Goal: Task Accomplishment & Management: Use online tool/utility

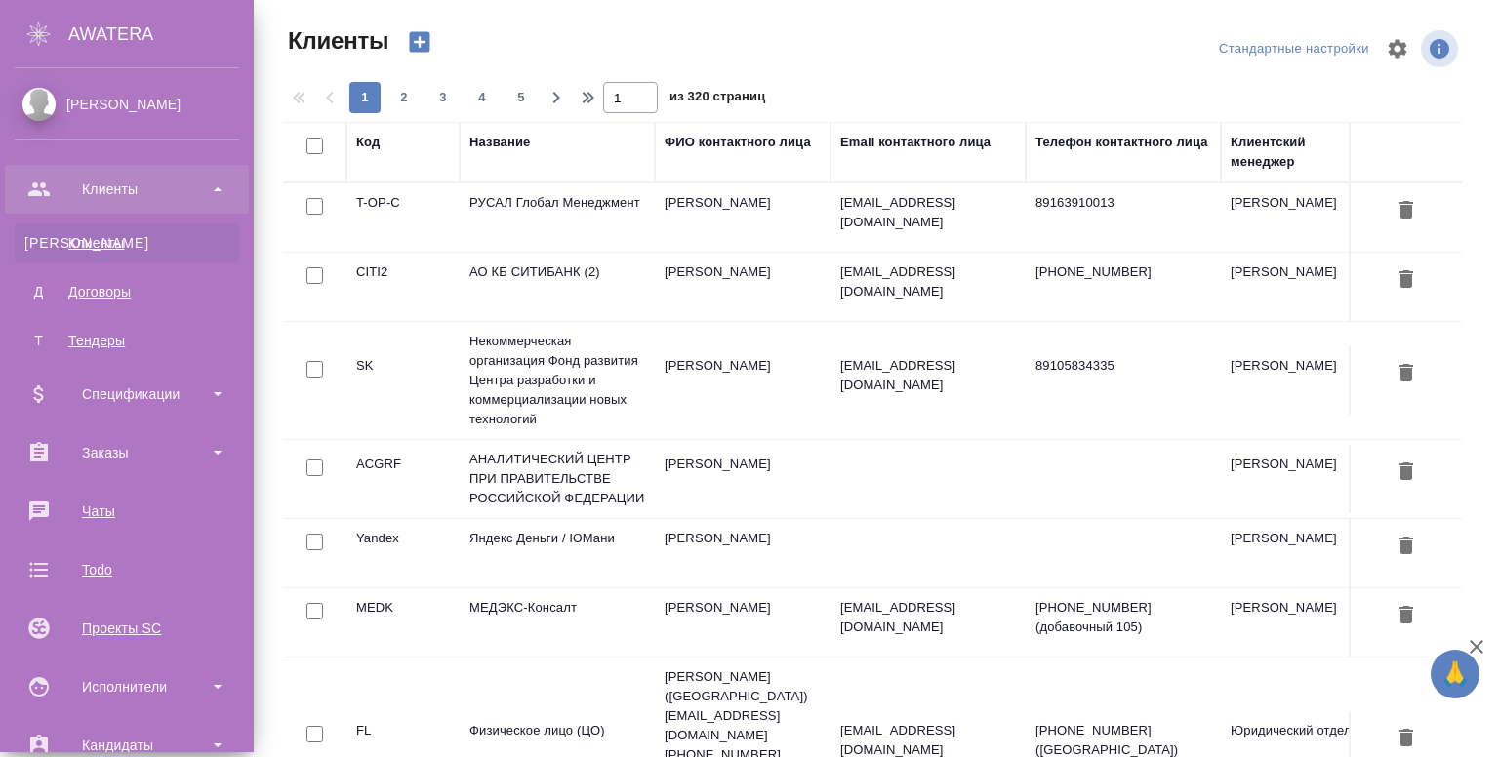
select select "RU"
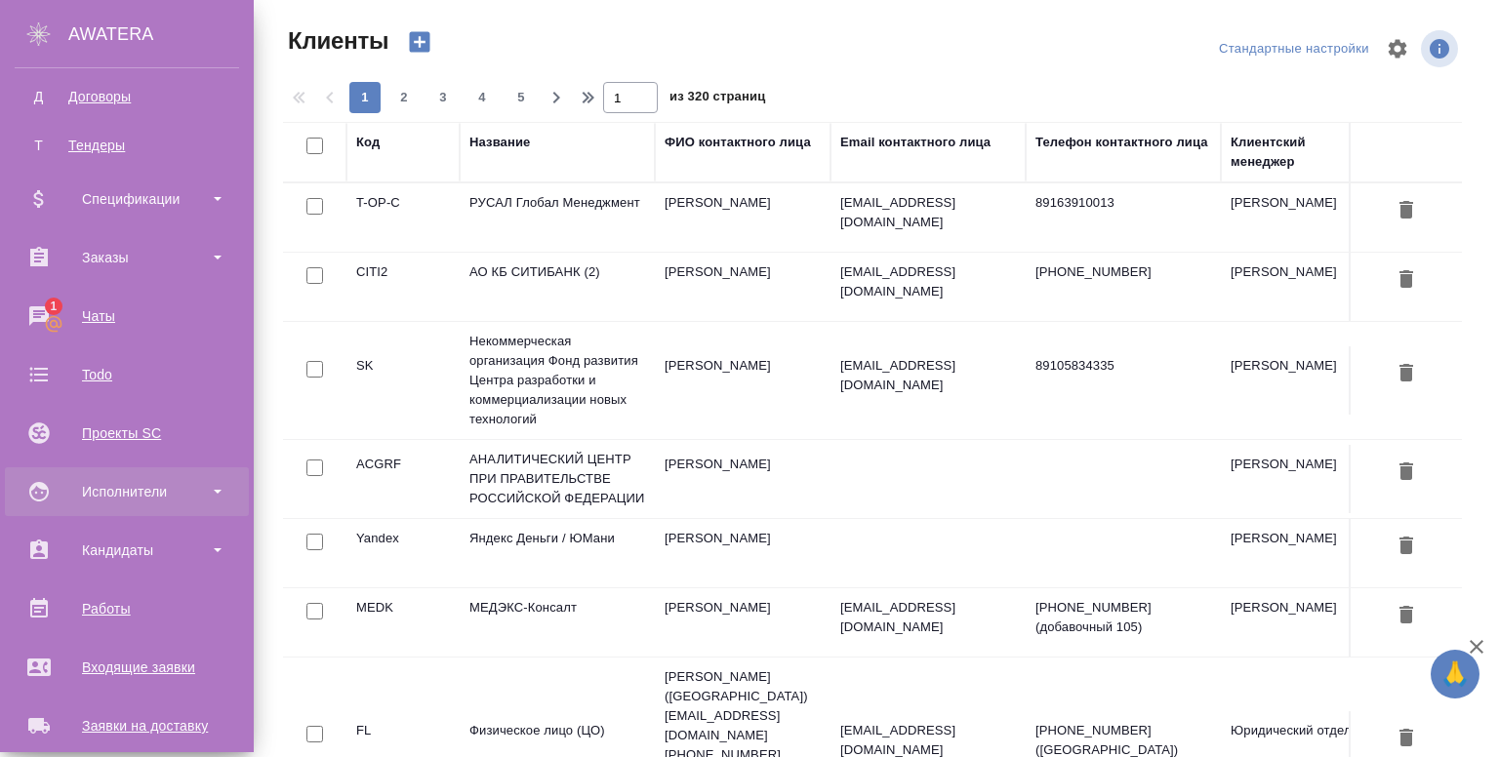
scroll to position [195, 0]
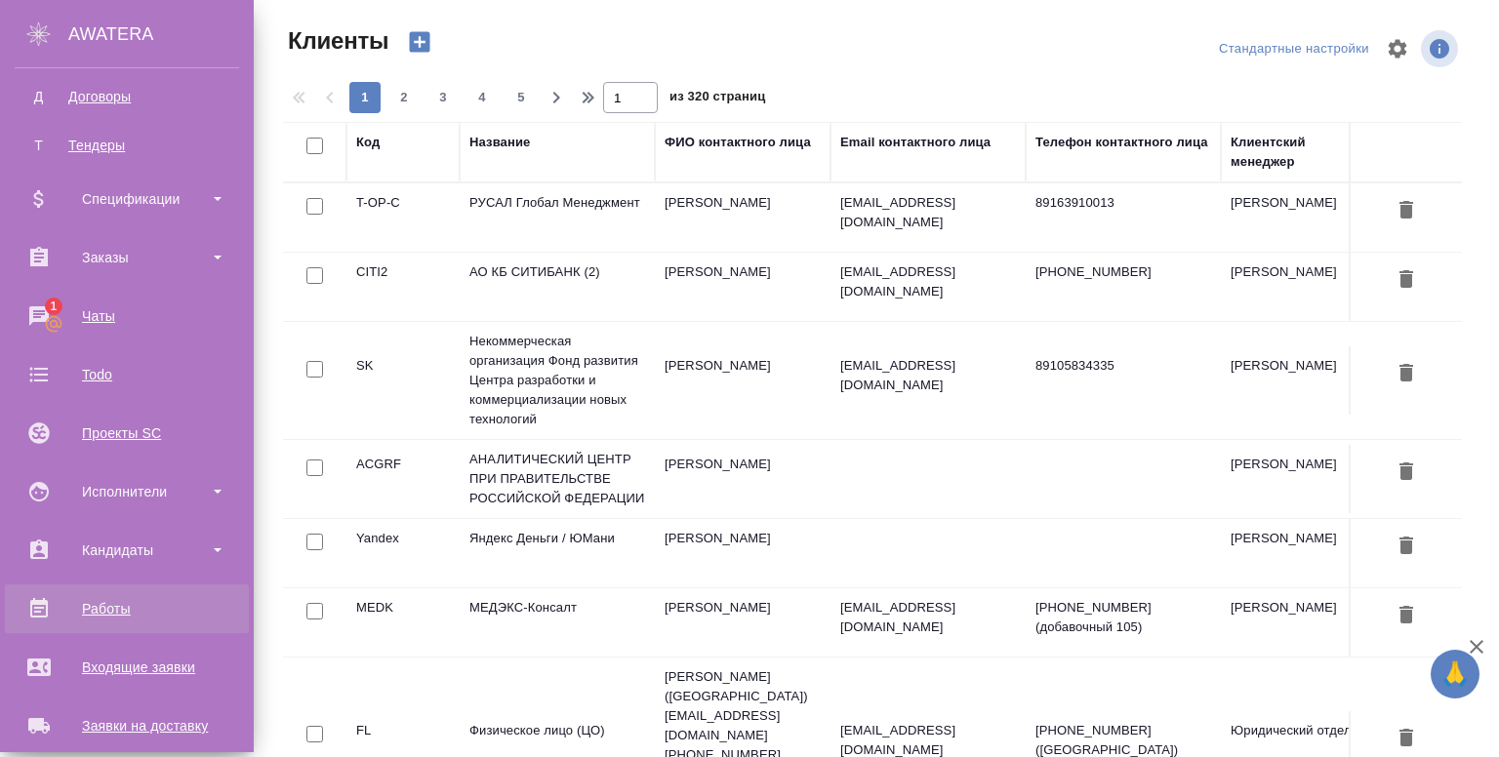
click at [87, 602] on div "Работы" at bounding box center [127, 608] width 224 height 29
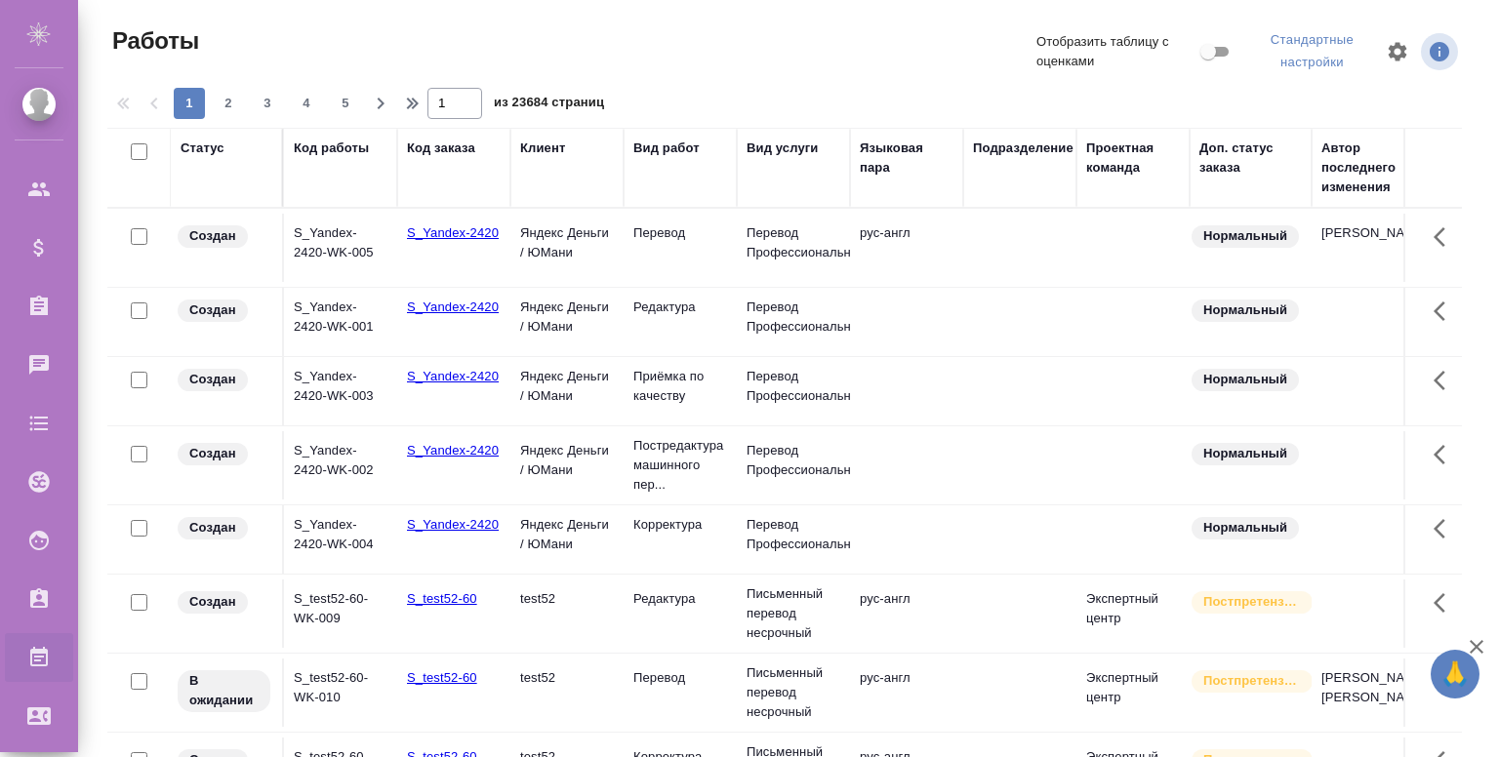
click at [627, 258] on td "Перевод" at bounding box center [680, 248] width 113 height 68
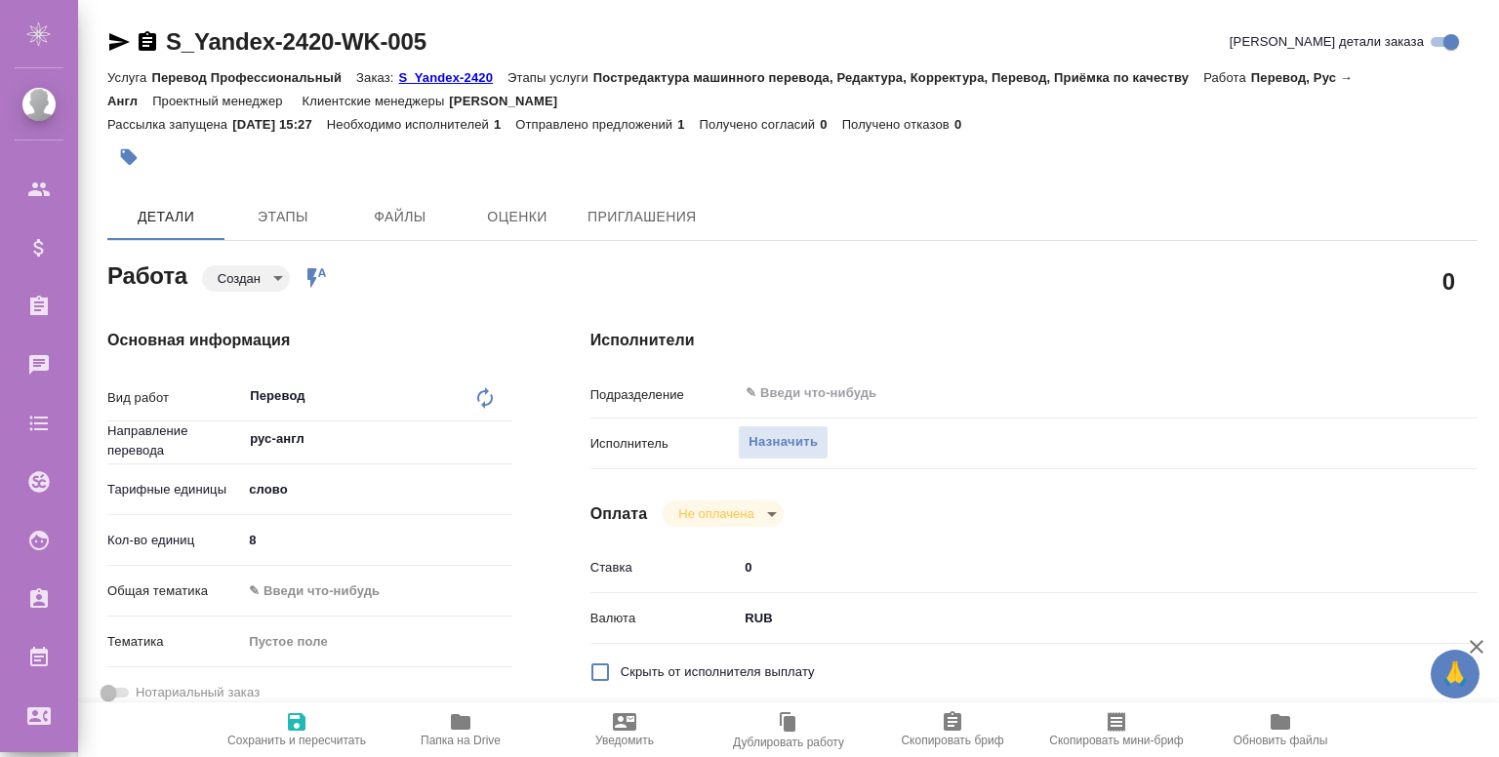
type textarea "x"
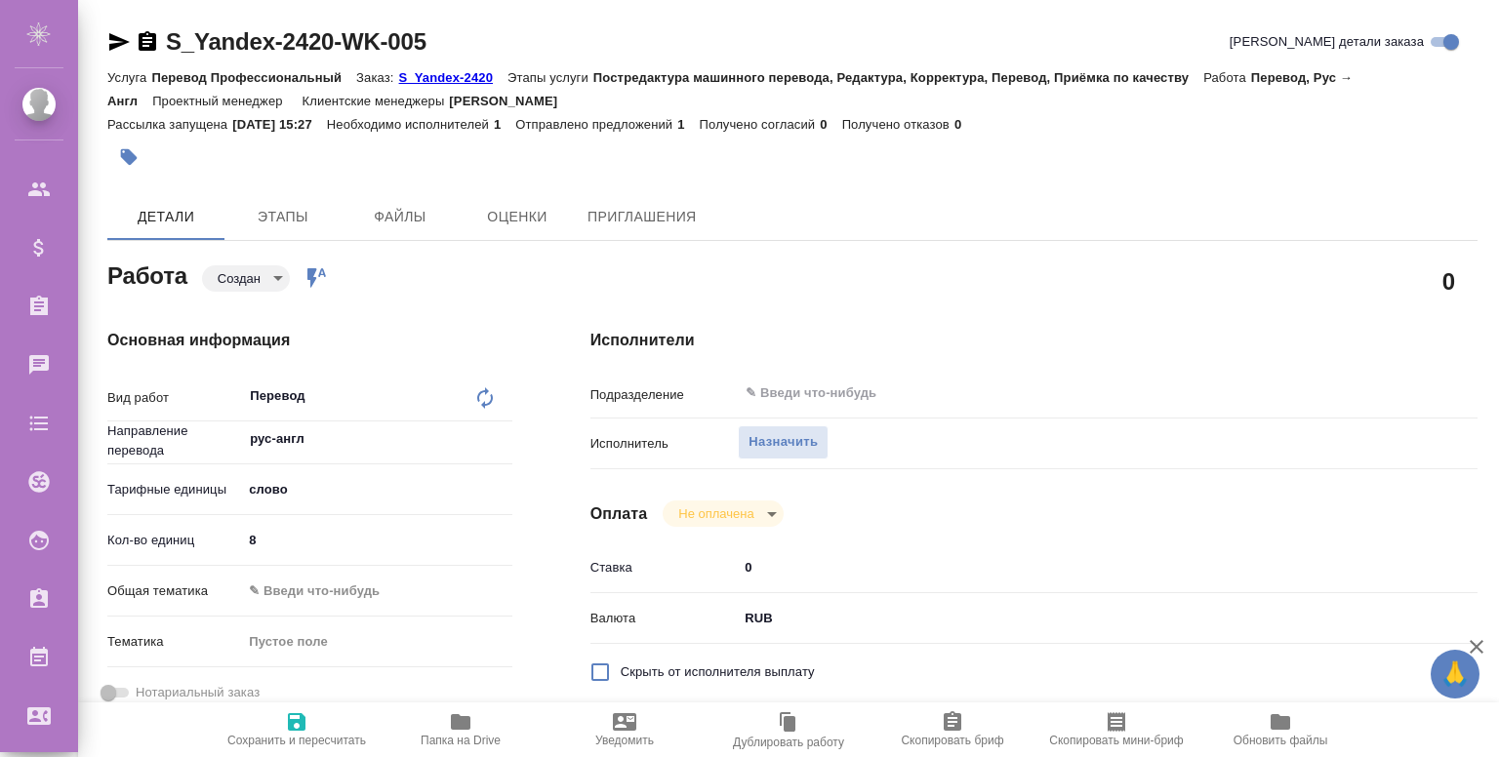
type textarea "x"
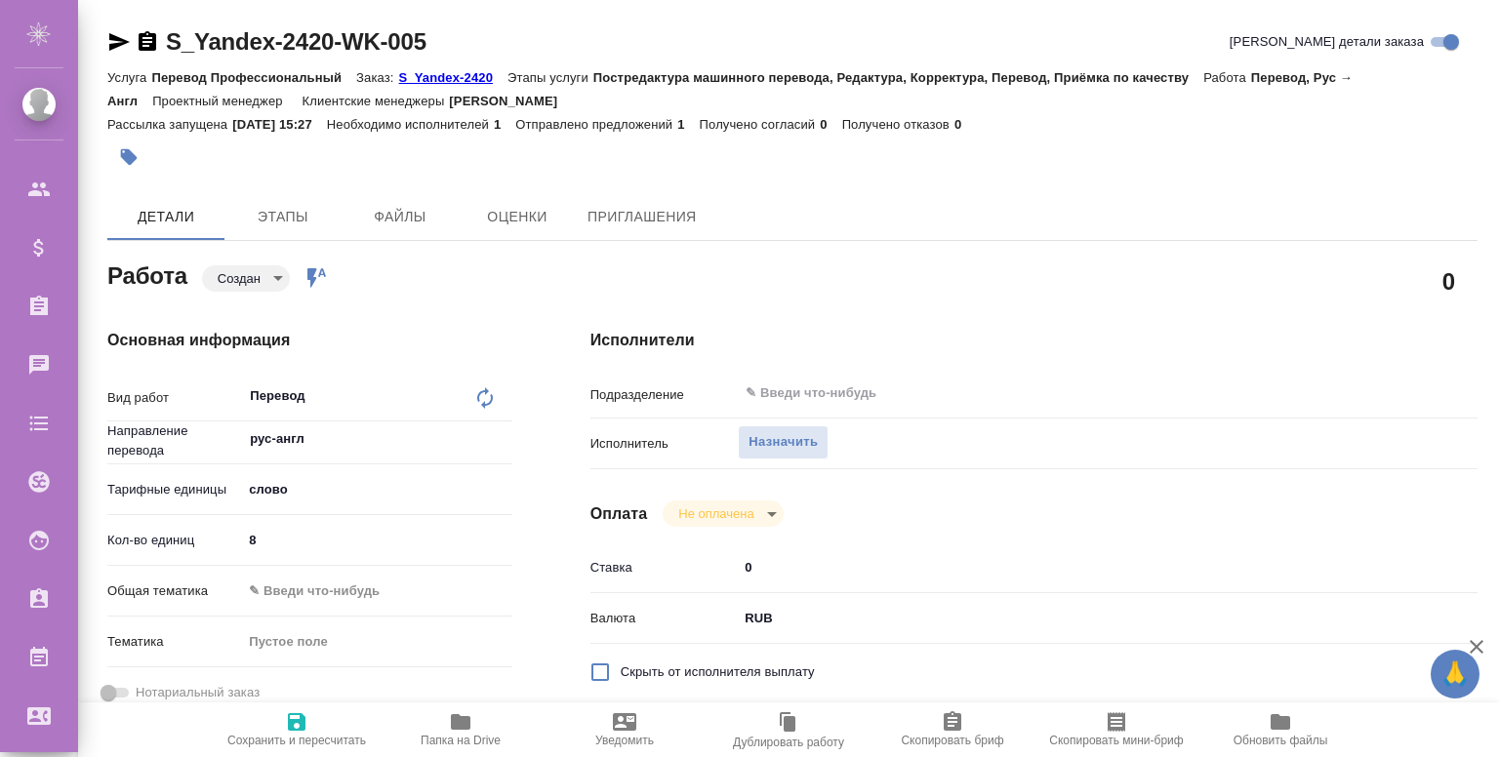
type textarea "x"
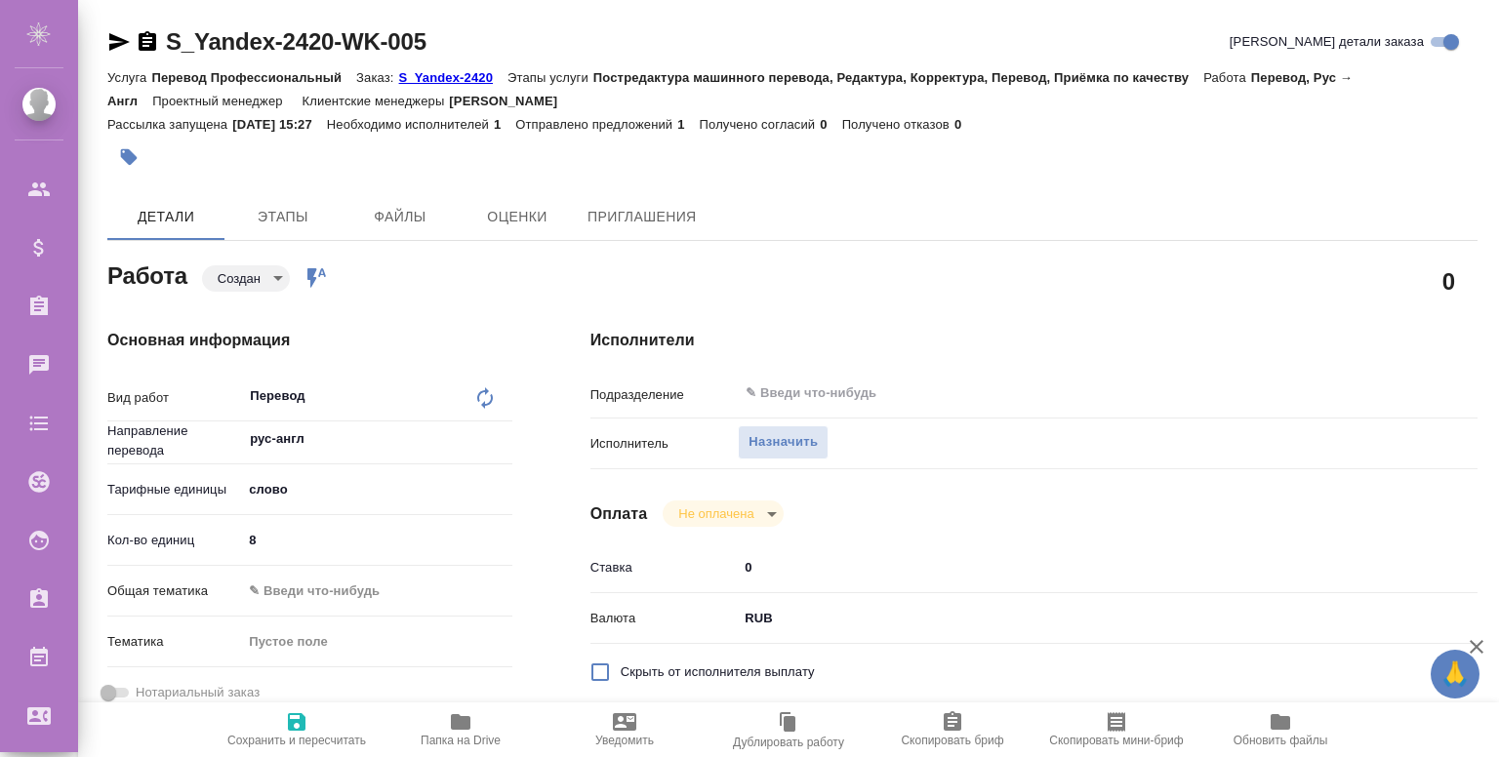
type textarea "x"
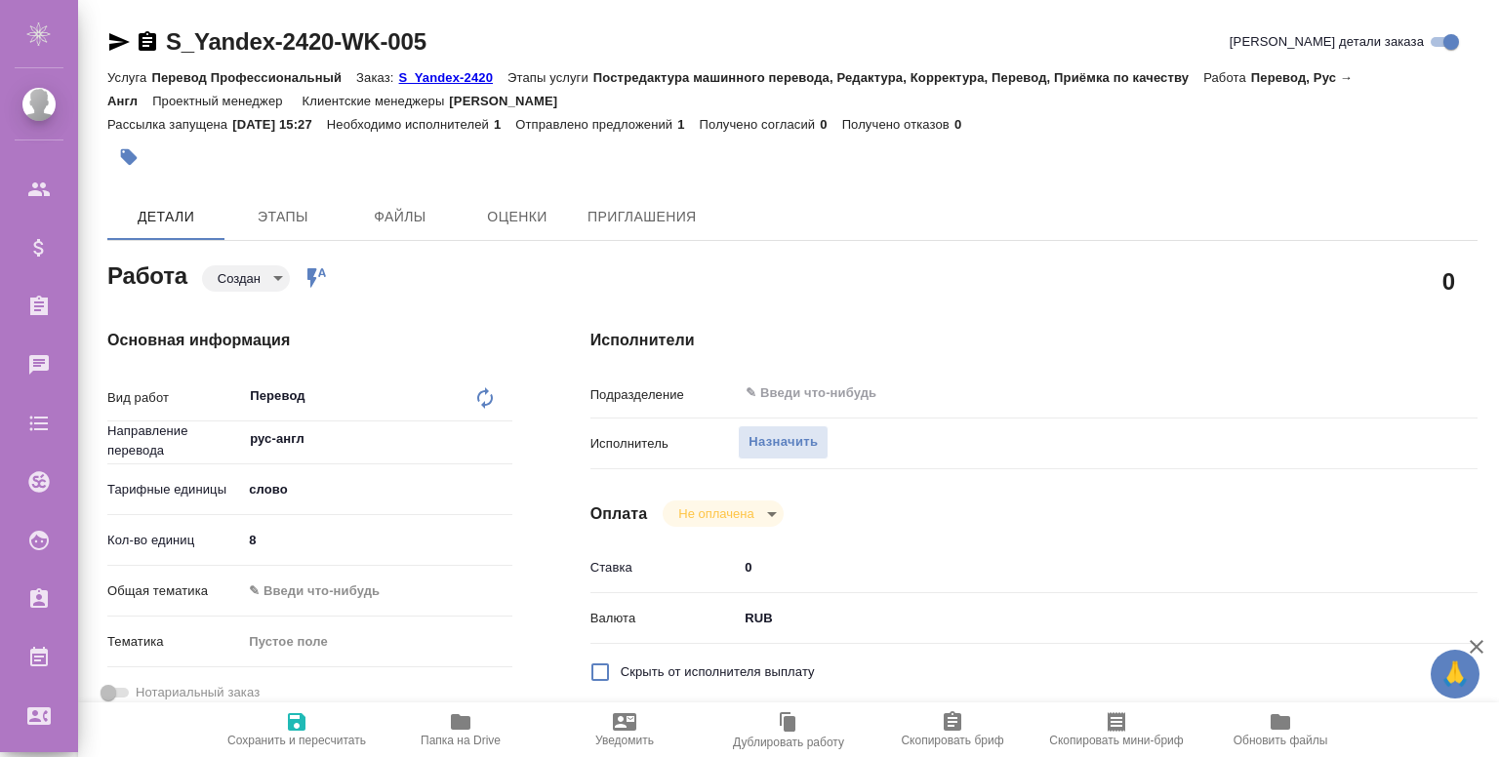
type textarea "x"
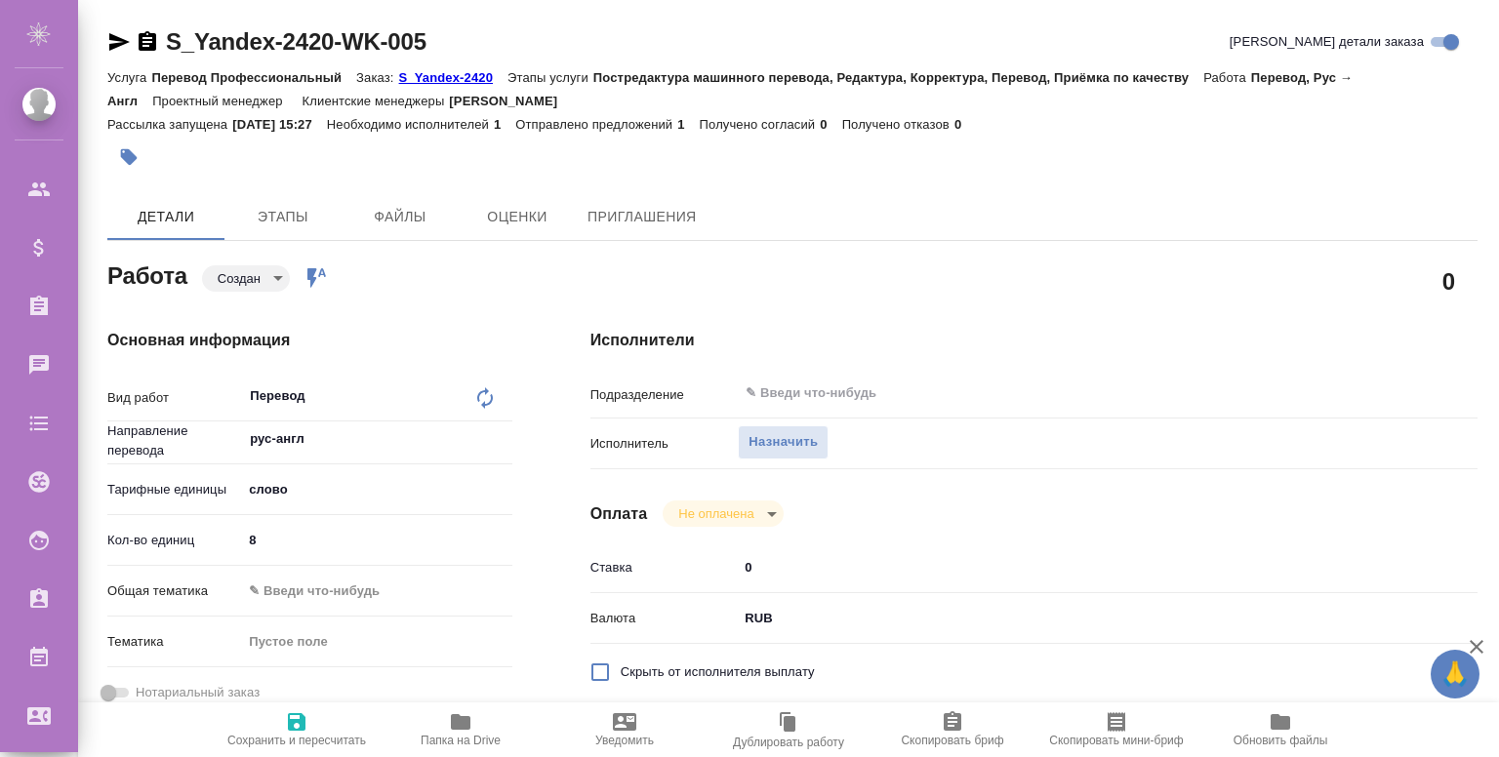
type textarea "x"
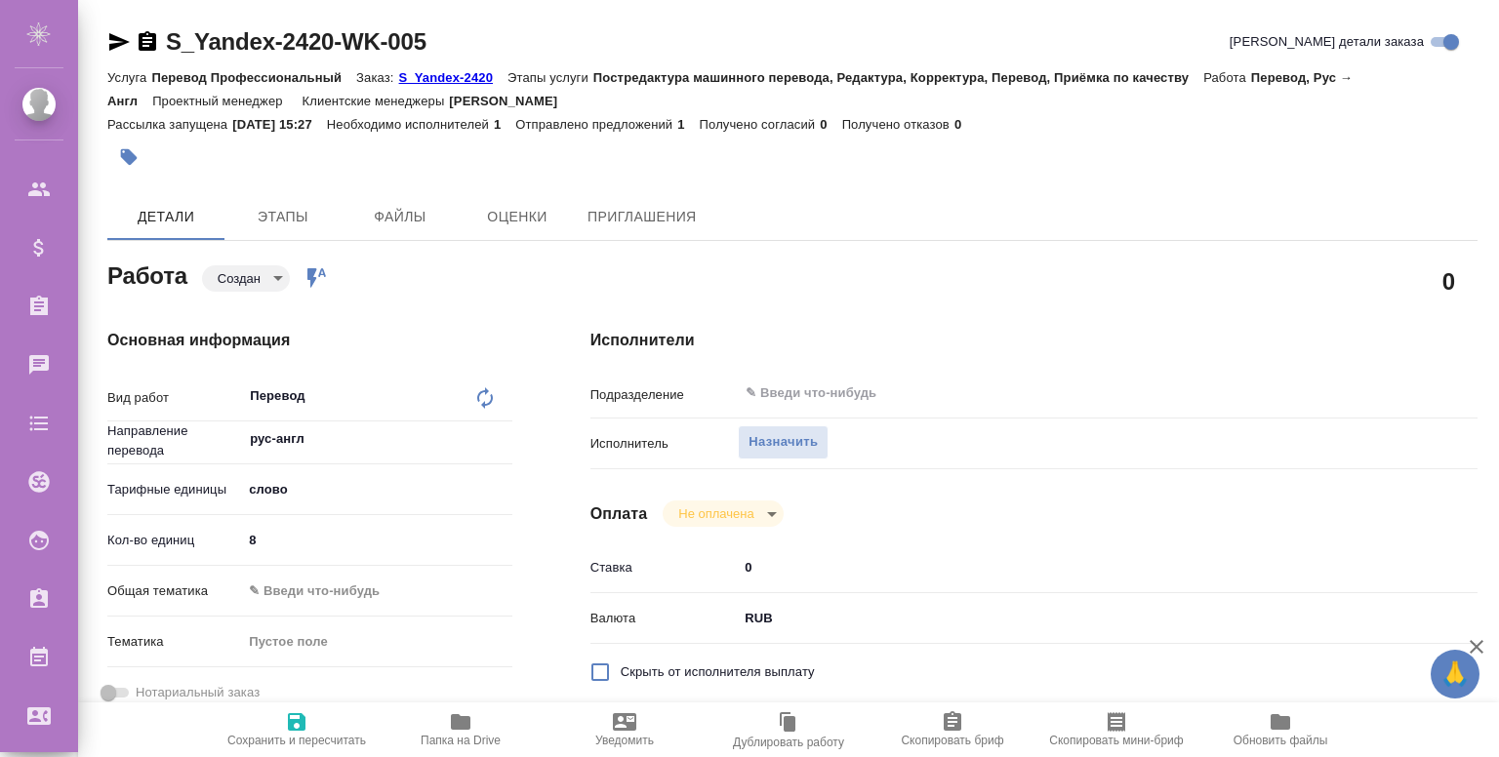
type textarea "x"
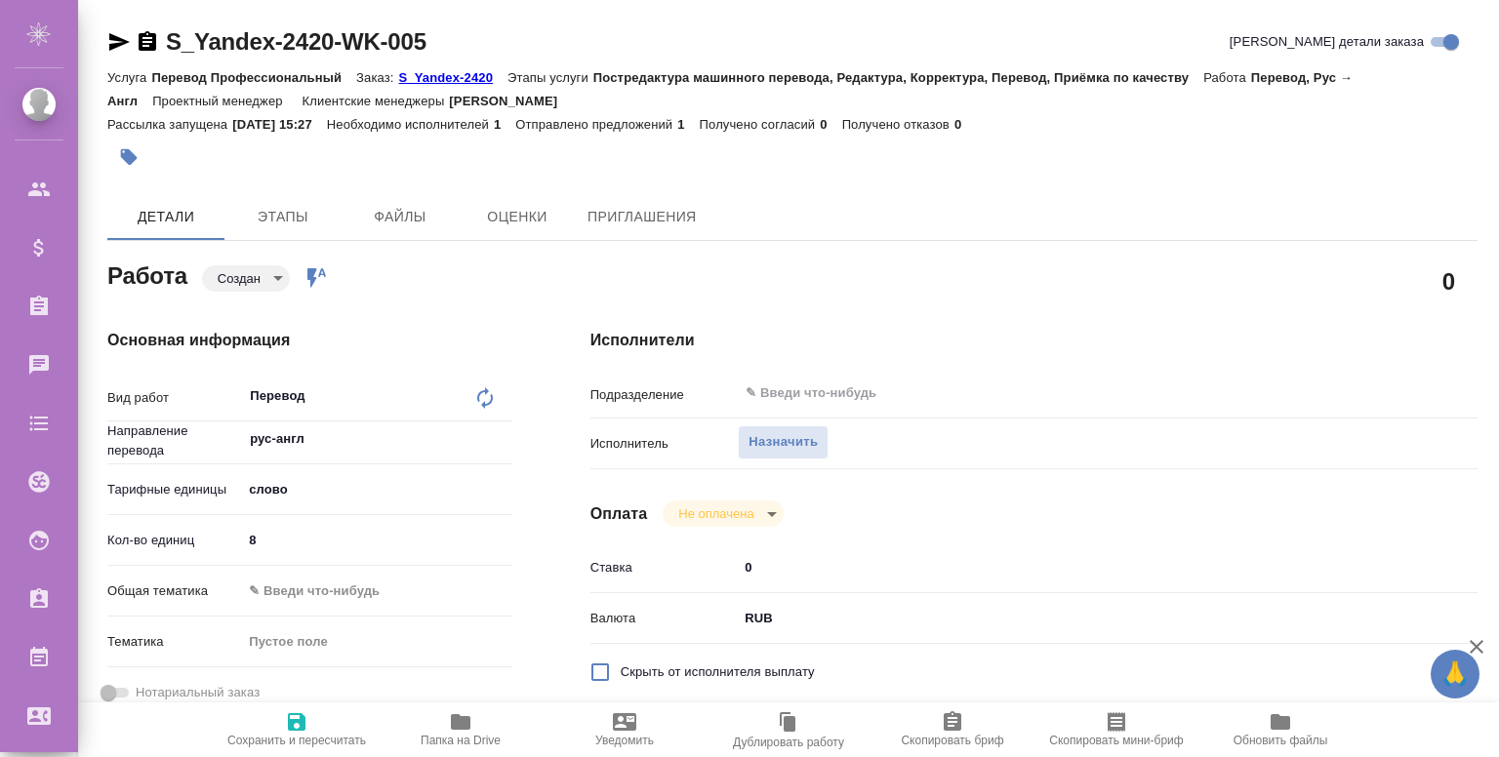
type textarea "x"
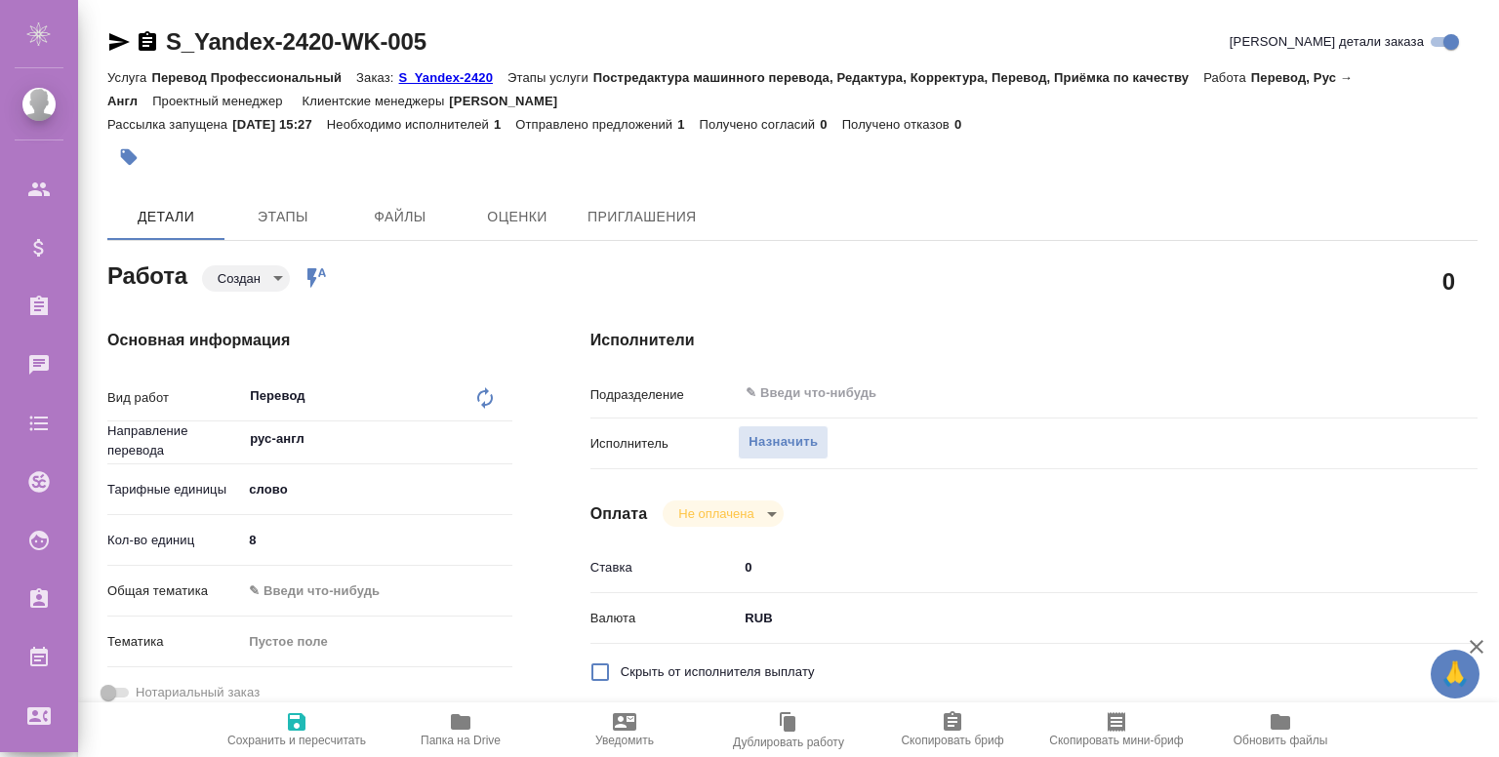
click at [466, 736] on span "Папка на Drive" at bounding box center [461, 741] width 80 height 14
type textarea "x"
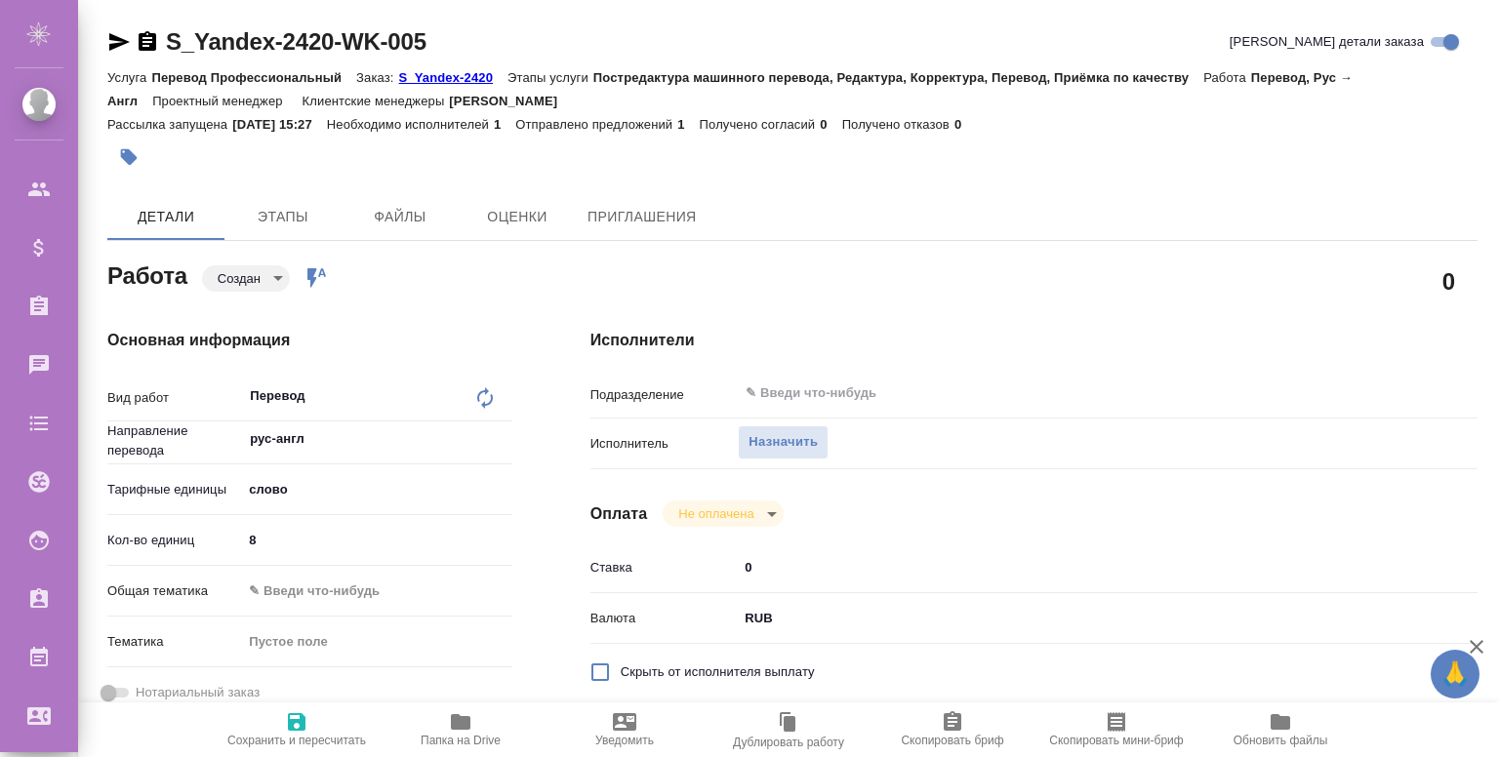
type textarea "x"
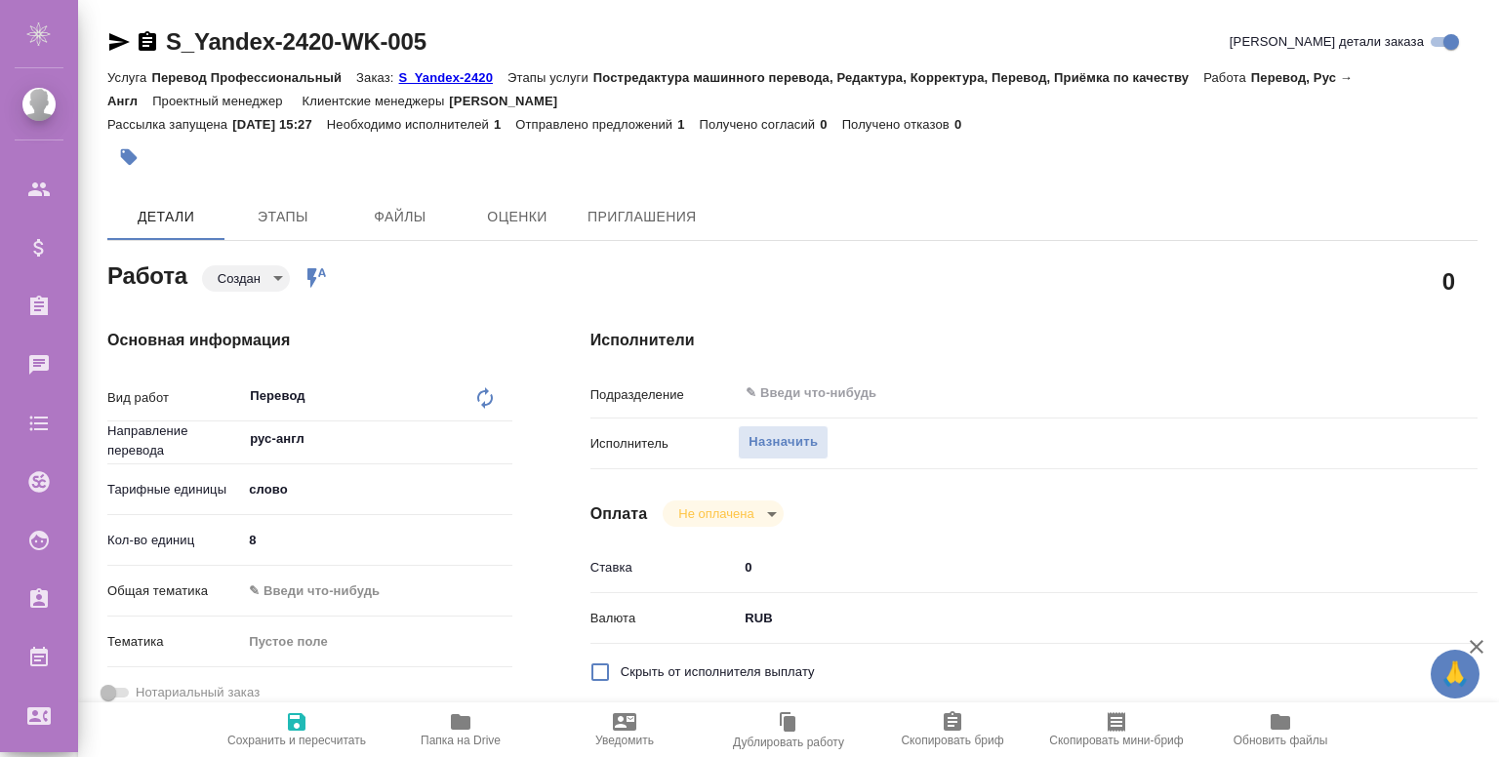
type textarea "x"
click at [407, 229] on button "Файлы" at bounding box center [400, 216] width 117 height 47
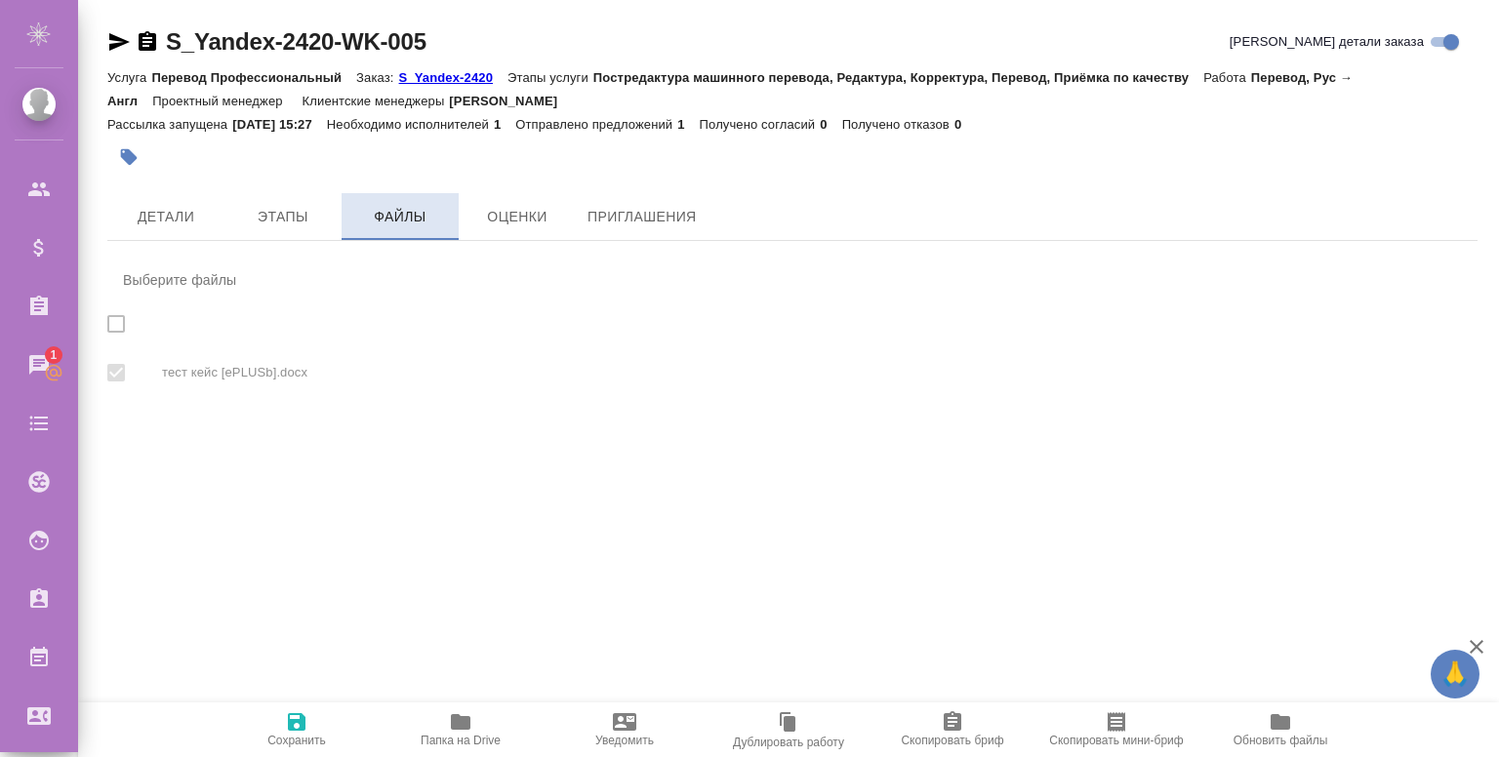
checkbox input "true"
